Goal: Book appointment/travel/reservation

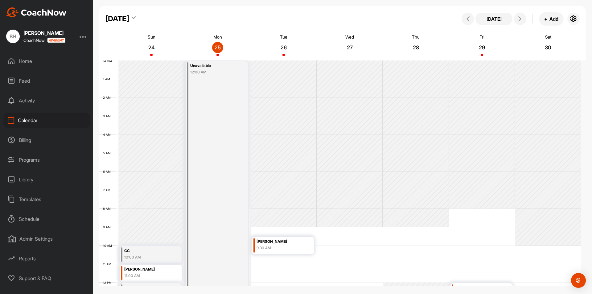
scroll to position [107, 0]
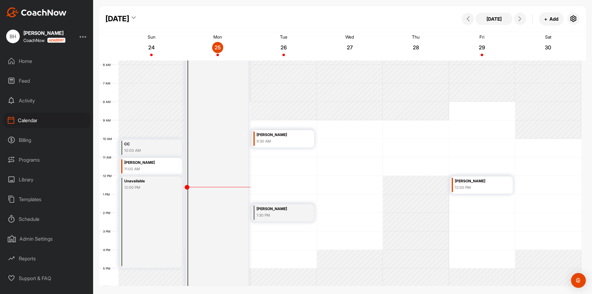
click at [270, 236] on div "12 AM 1 AM 2 AM 3 AM 4 AM 5 AM 6 AM 7 AM 8 AM 9 AM 10 AM 11 AM 12 PM 1 PM 2 PM …" at bounding box center [340, 176] width 482 height 444
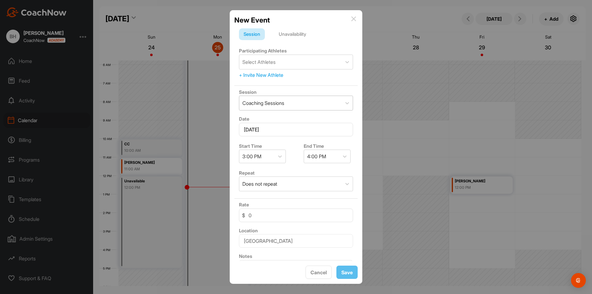
scroll to position [0, 0]
click at [344, 65] on icon at bounding box center [347, 63] width 6 height 6
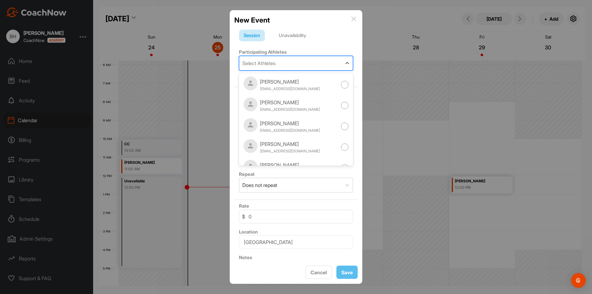
click at [270, 62] on div "Select Athletes" at bounding box center [258, 62] width 33 height 7
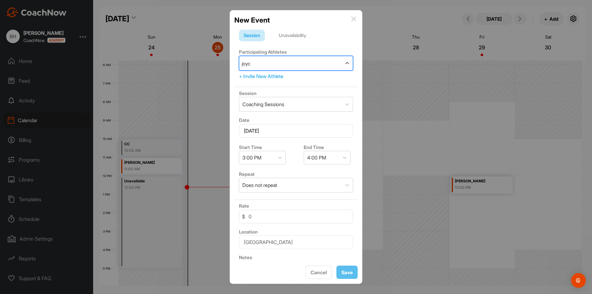
type input "[PERSON_NAME]"
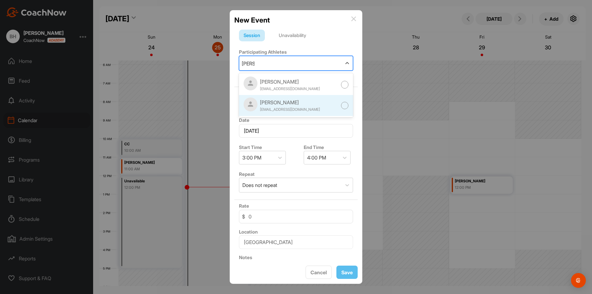
click at [341, 106] on div at bounding box center [345, 106] width 8 height 8
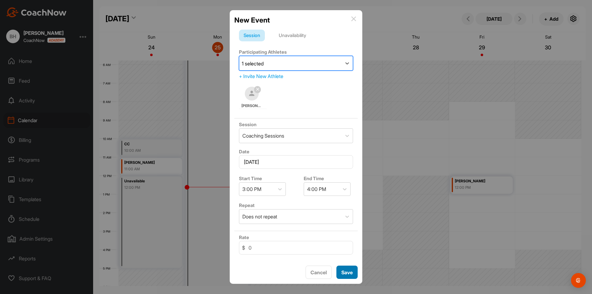
click at [349, 274] on button "Save" at bounding box center [346, 271] width 21 height 13
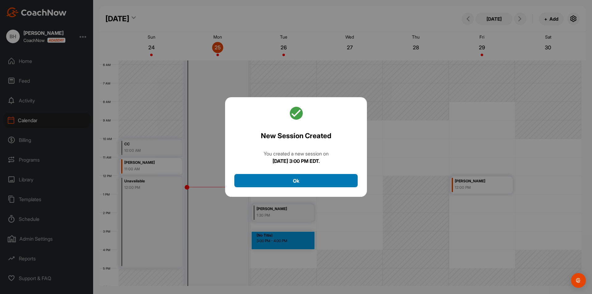
click at [298, 179] on button "Ok" at bounding box center [295, 180] width 123 height 13
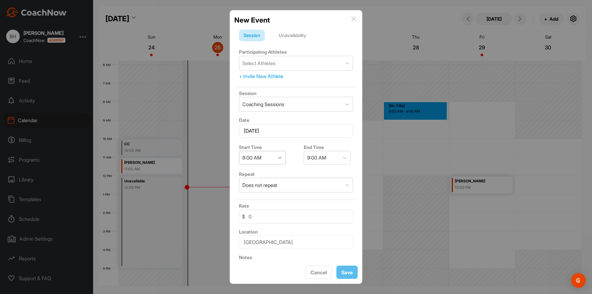
click at [281, 158] on icon at bounding box center [280, 157] width 6 height 6
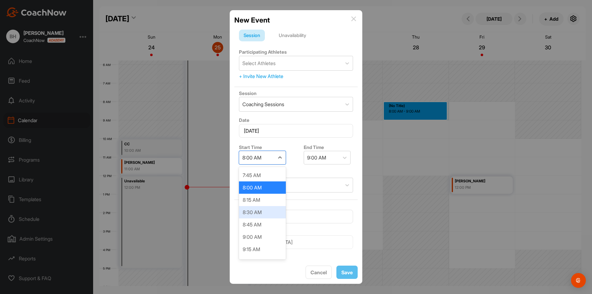
click at [262, 214] on div "8:30 AM" at bounding box center [262, 212] width 47 height 12
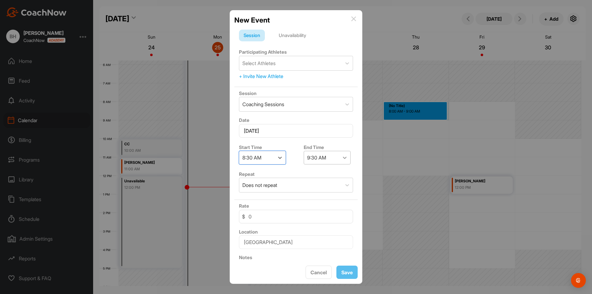
click at [343, 154] on div at bounding box center [344, 157] width 11 height 11
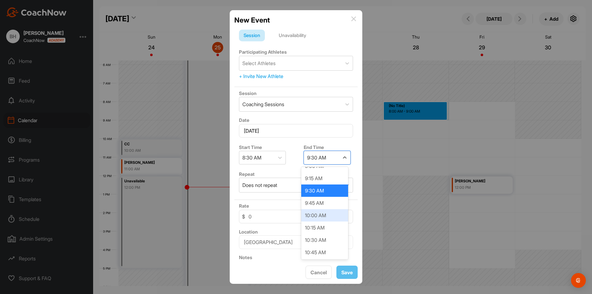
scroll to position [31, 0]
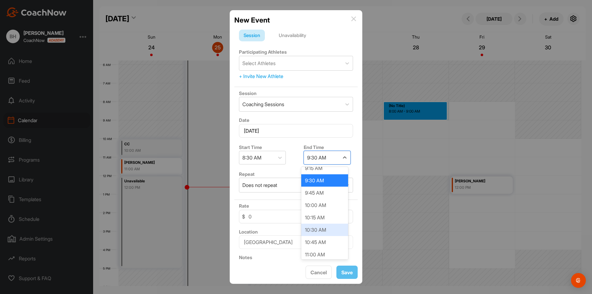
click at [321, 230] on div "10:30 AM" at bounding box center [324, 229] width 47 height 12
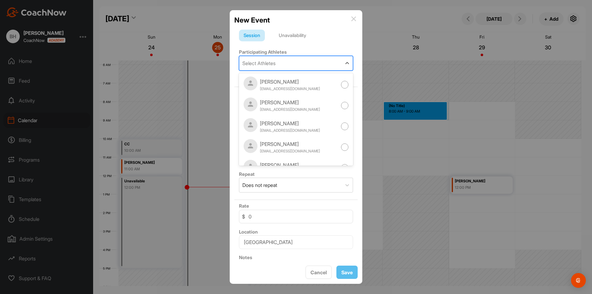
click at [284, 63] on div "Select Athletes" at bounding box center [290, 63] width 102 height 14
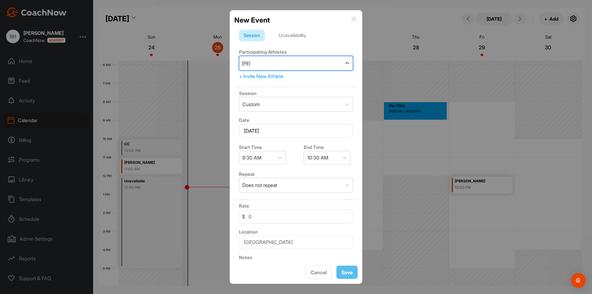
type input "[PERSON_NAME]"
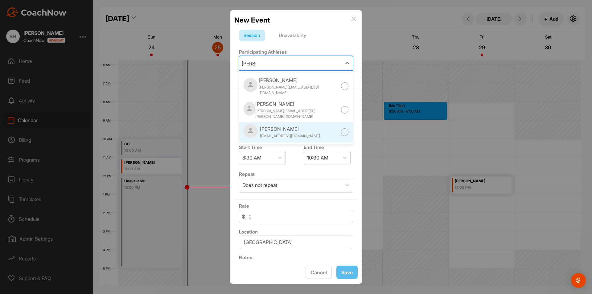
click at [341, 128] on div at bounding box center [345, 132] width 8 height 8
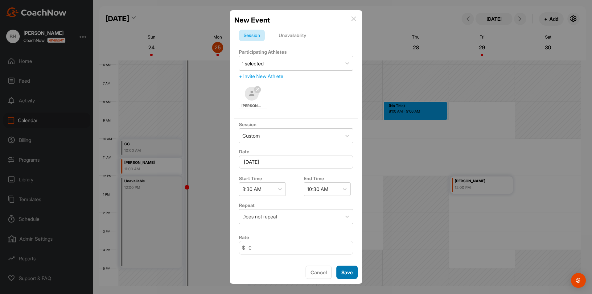
click at [349, 271] on button "Save" at bounding box center [346, 271] width 21 height 13
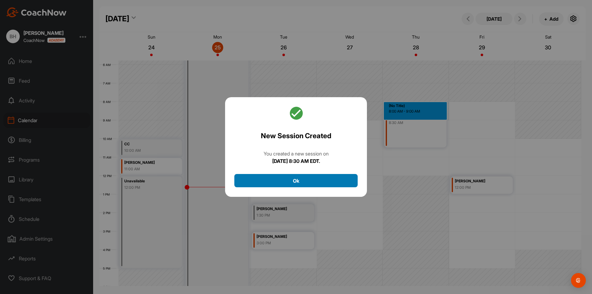
click at [309, 179] on button "Ok" at bounding box center [295, 180] width 123 height 13
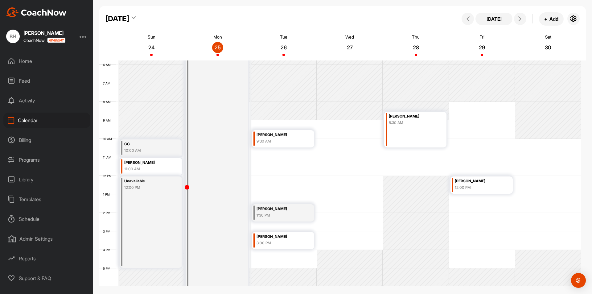
click at [474, 183] on div "[PERSON_NAME]" at bounding box center [478, 181] width 47 height 7
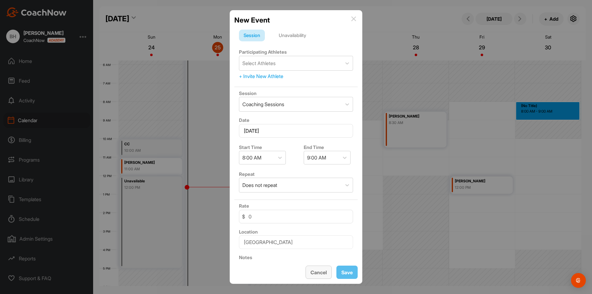
click at [319, 271] on button "Cancel" at bounding box center [318, 271] width 26 height 13
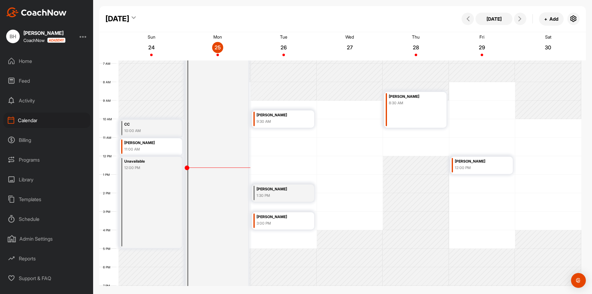
scroll to position [137, 0]
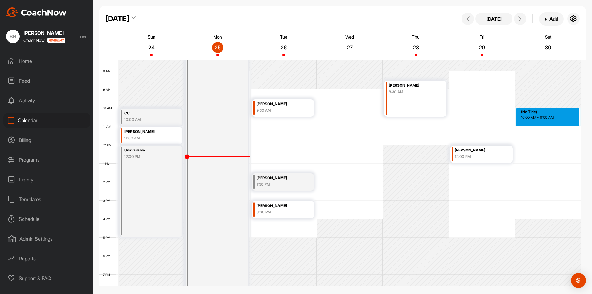
click at [535, 111] on div "12 AM 1 AM 2 AM 3 AM 4 AM 5 AM 6 AM 7 AM 8 AM 9 AM 10 AM 11 AM 12 PM 1 PM 2 PM …" at bounding box center [340, 145] width 482 height 444
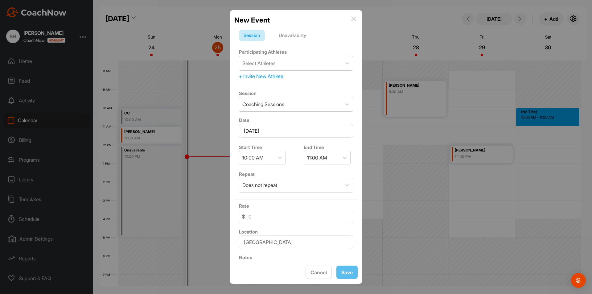
click at [298, 34] on div "Unavailability" at bounding box center [292, 36] width 37 height 12
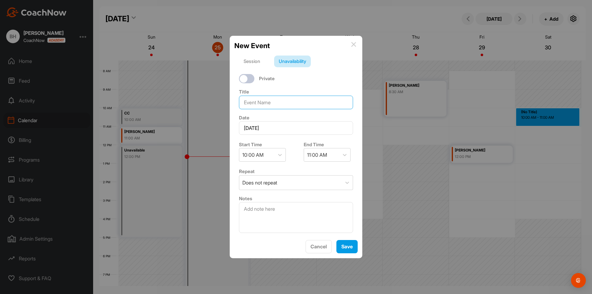
click at [285, 105] on input at bounding box center [296, 103] width 114 height 14
type input "CLUB CHAMPIONSHIP"
click at [341, 154] on icon at bounding box center [344, 155] width 6 height 6
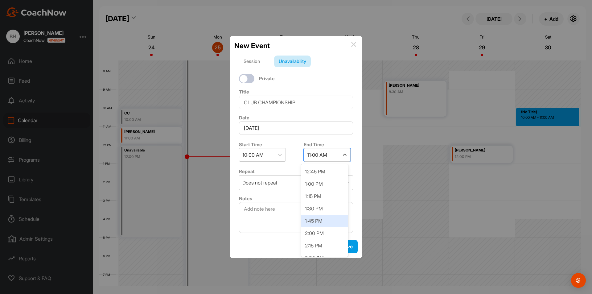
scroll to position [154, 0]
click at [320, 250] on div "3:00 PM" at bounding box center [324, 251] width 47 height 12
click at [350, 248] on button "Save" at bounding box center [346, 246] width 21 height 13
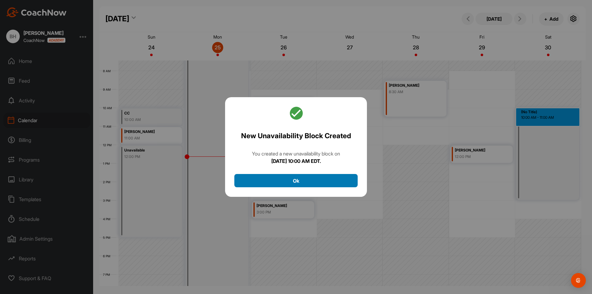
click at [325, 182] on button "Ok" at bounding box center [295, 180] width 123 height 13
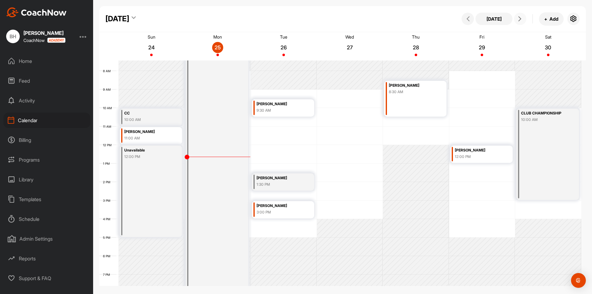
click at [519, 18] on icon at bounding box center [519, 18] width 5 height 5
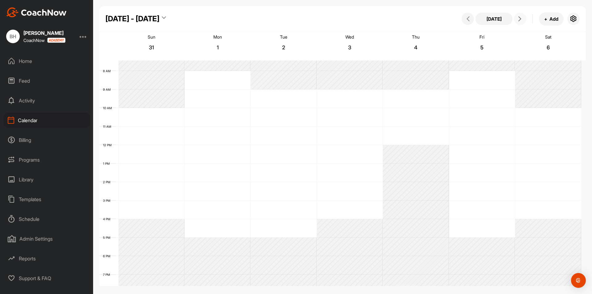
scroll to position [107, 0]
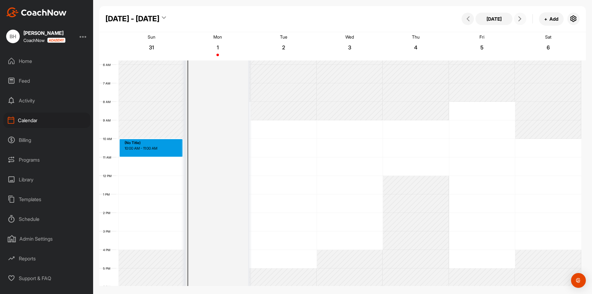
click at [145, 142] on div "12 AM 1 AM 2 AM 3 AM 4 AM 5 AM 6 AM 7 AM 8 AM 9 AM 10 AM 11 AM 12 PM 1 PM 2 PM …" at bounding box center [340, 176] width 482 height 444
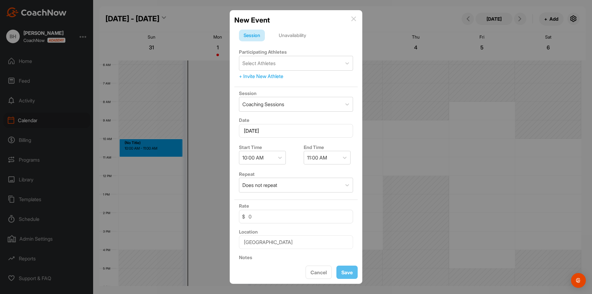
click at [293, 37] on div "Unavailability" at bounding box center [292, 36] width 37 height 12
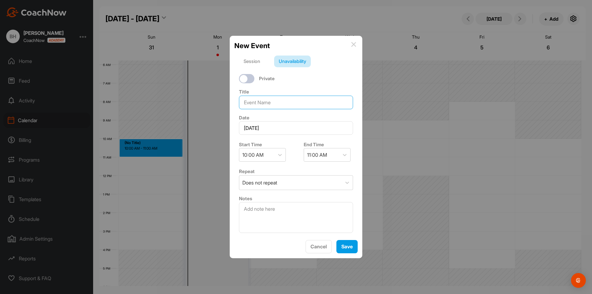
click at [277, 104] on input at bounding box center [296, 103] width 114 height 14
type input "CLUB CHAMPIONSHIP"
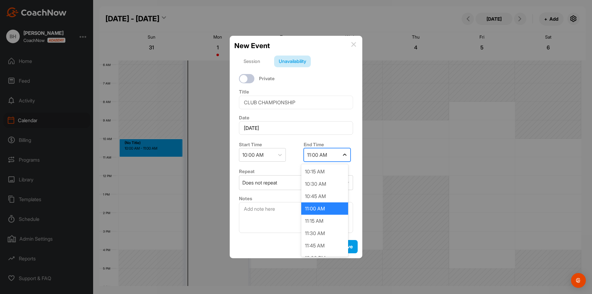
click at [342, 156] on icon at bounding box center [344, 155] width 6 height 6
click at [317, 180] on div "4:00 PM" at bounding box center [324, 177] width 47 height 12
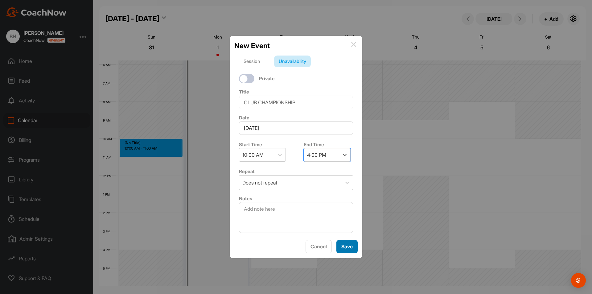
click at [343, 246] on button "Save" at bounding box center [346, 246] width 21 height 13
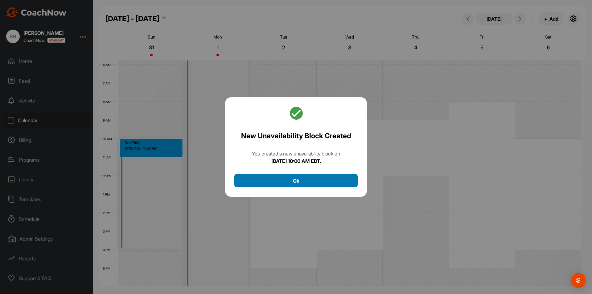
click at [319, 178] on button "Ok" at bounding box center [295, 180] width 123 height 13
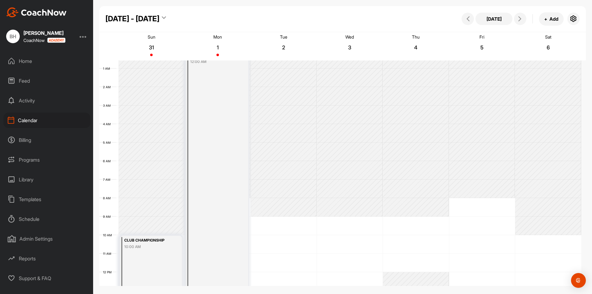
scroll to position [0, 0]
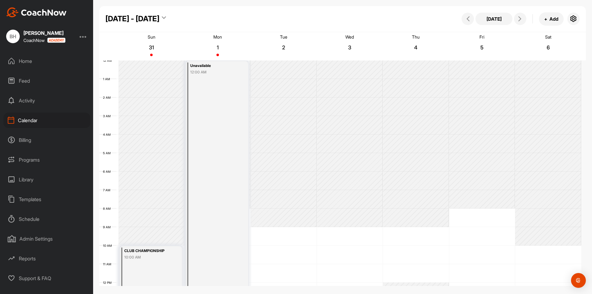
click at [219, 56] on div "Mon 1" at bounding box center [217, 46] width 63 height 27
click at [202, 68] on div "Unavailable" at bounding box center [213, 65] width 47 height 7
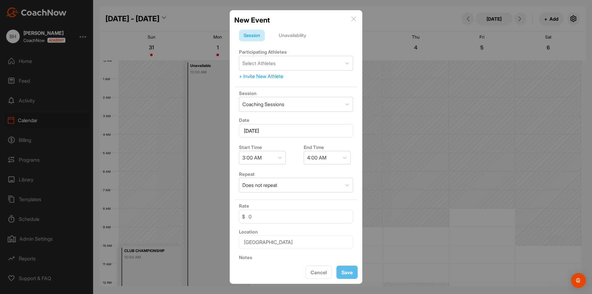
click at [353, 18] on img at bounding box center [353, 18] width 5 height 5
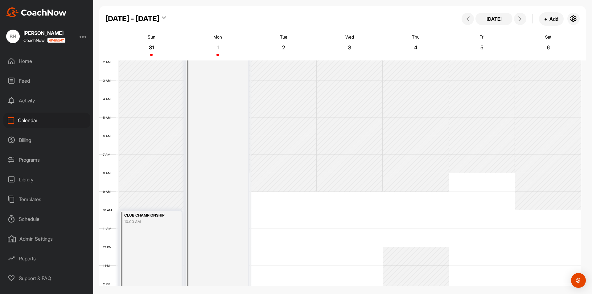
scroll to position [92, 0]
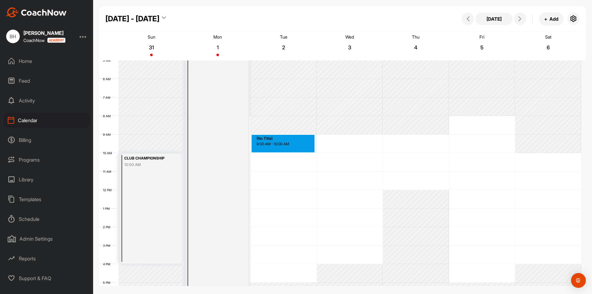
click at [274, 138] on div "12 AM 1 AM 2 AM 3 AM 4 AM 5 AM 6 AM 7 AM 8 AM 9 AM 10 AM 11 AM 12 PM 1 PM 2 PM …" at bounding box center [340, 190] width 482 height 444
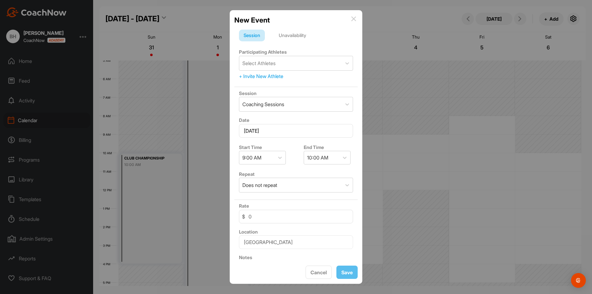
click at [295, 36] on div "Unavailability" at bounding box center [292, 36] width 37 height 12
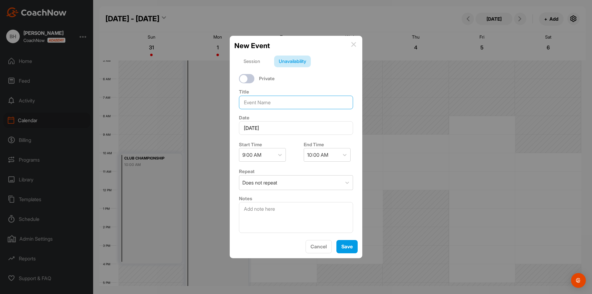
click at [278, 99] on input at bounding box center [296, 103] width 114 height 14
type input "CLOSED"
click at [341, 154] on icon at bounding box center [344, 155] width 6 height 6
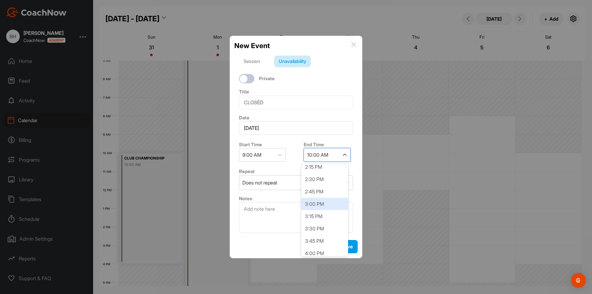
scroll to position [308, 0]
click at [322, 244] on div "5:00 PM" at bounding box center [324, 245] width 47 height 12
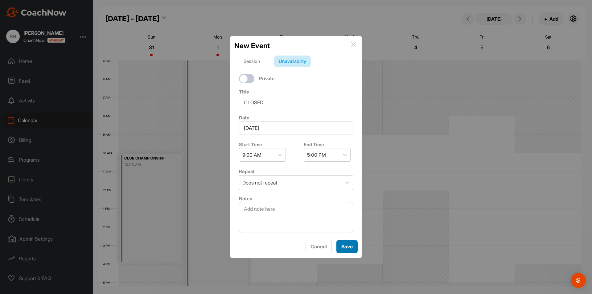
click at [346, 245] on button "Save" at bounding box center [346, 246] width 21 height 13
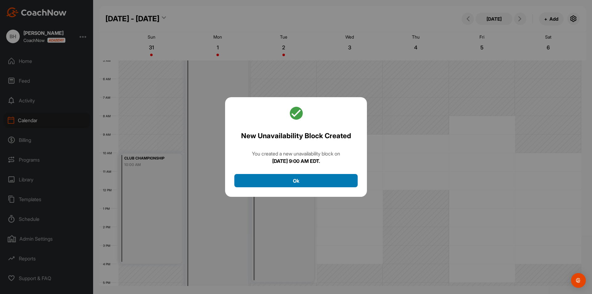
click at [304, 179] on button "Ok" at bounding box center [295, 180] width 123 height 13
